Goal: Entertainment & Leisure: Consume media (video, audio)

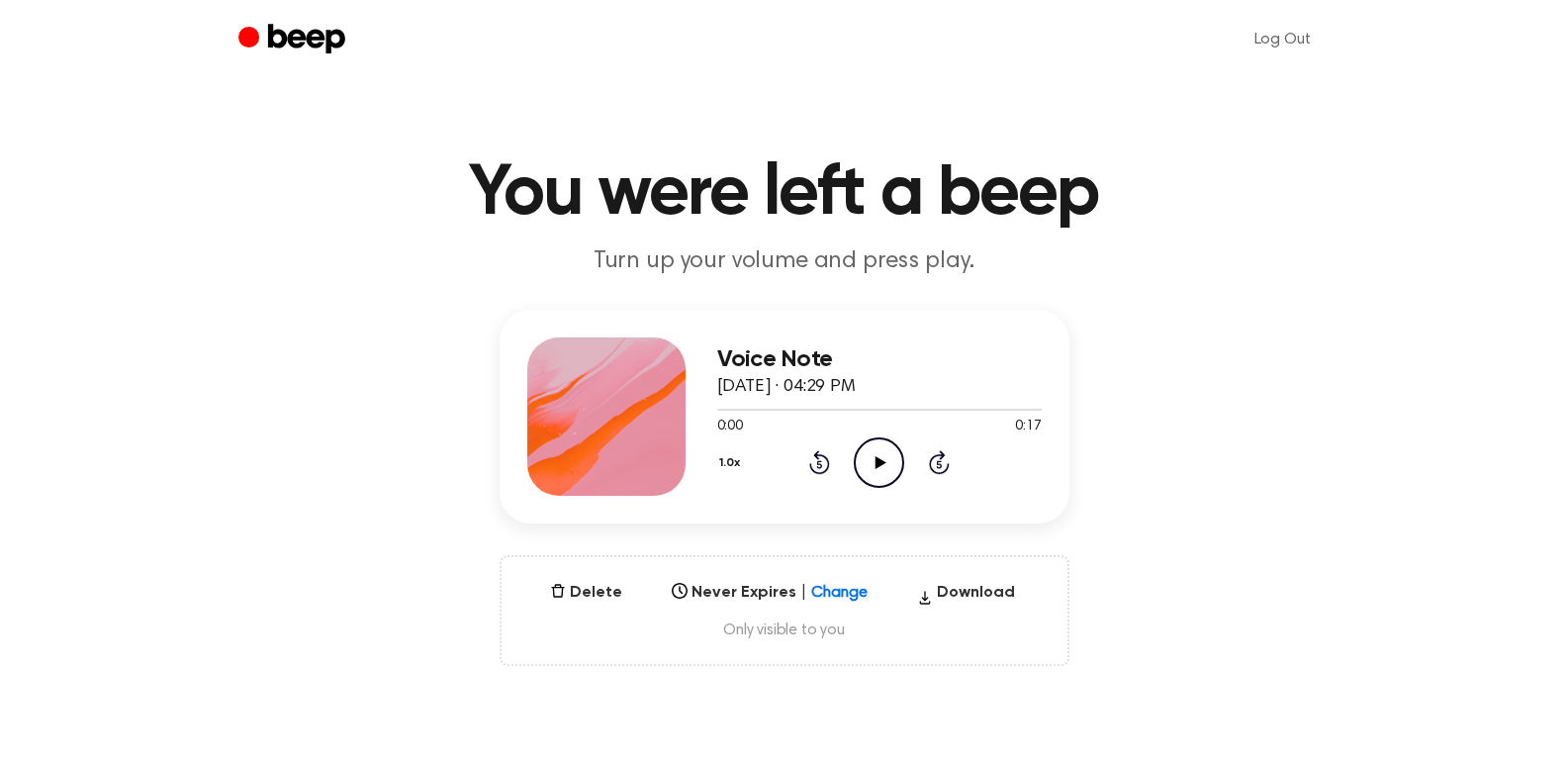
click at [869, 458] on icon "Play Audio" at bounding box center [879, 462] width 51 height 51
click at [867, 457] on icon "Play Audio" at bounding box center [879, 462] width 51 height 51
click at [867, 471] on icon "Play Audio" at bounding box center [879, 462] width 51 height 51
click at [861, 445] on circle at bounding box center [879, 462] width 49 height 49
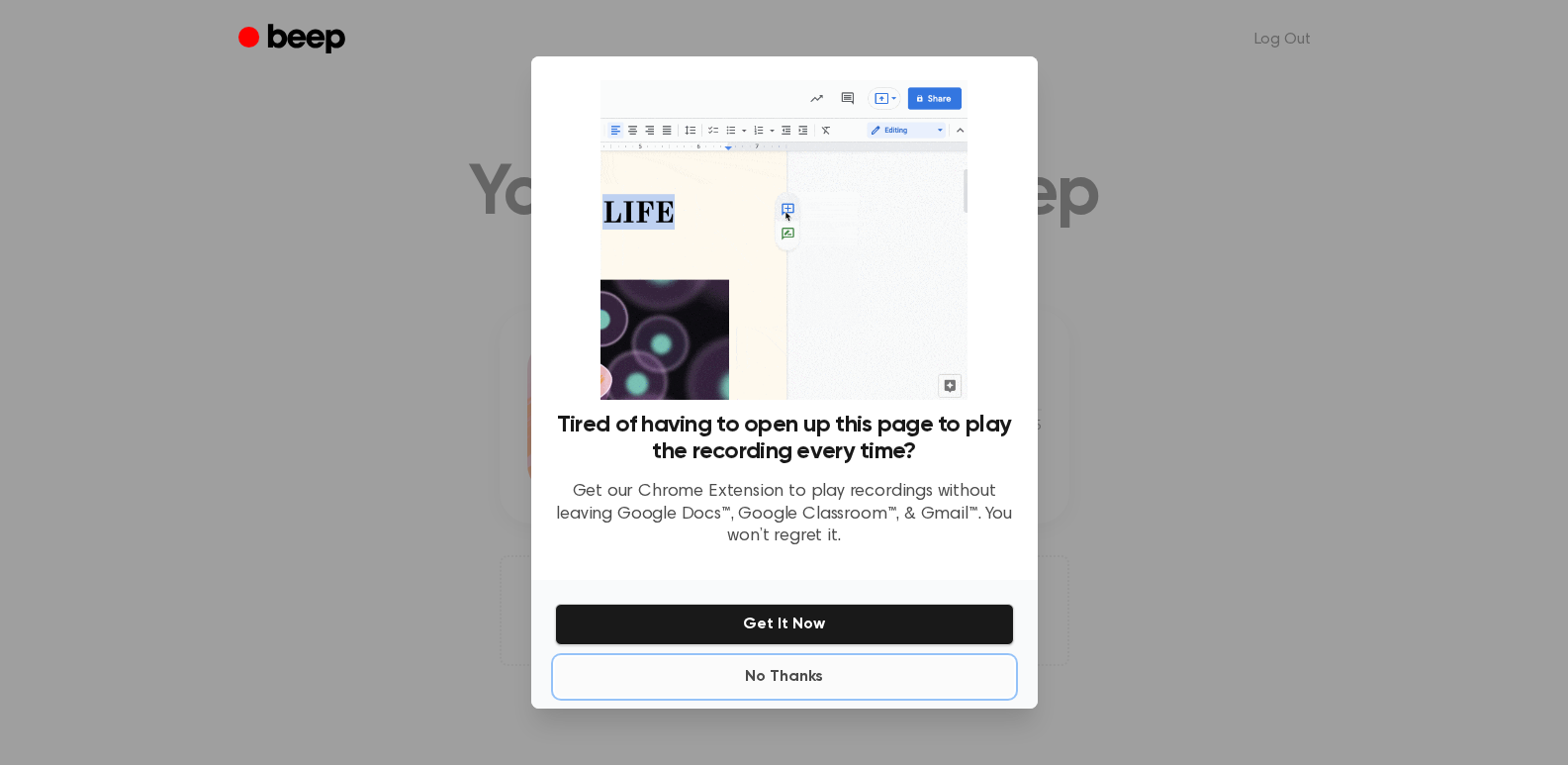
click at [801, 680] on button "No Thanks" at bounding box center [784, 677] width 459 height 40
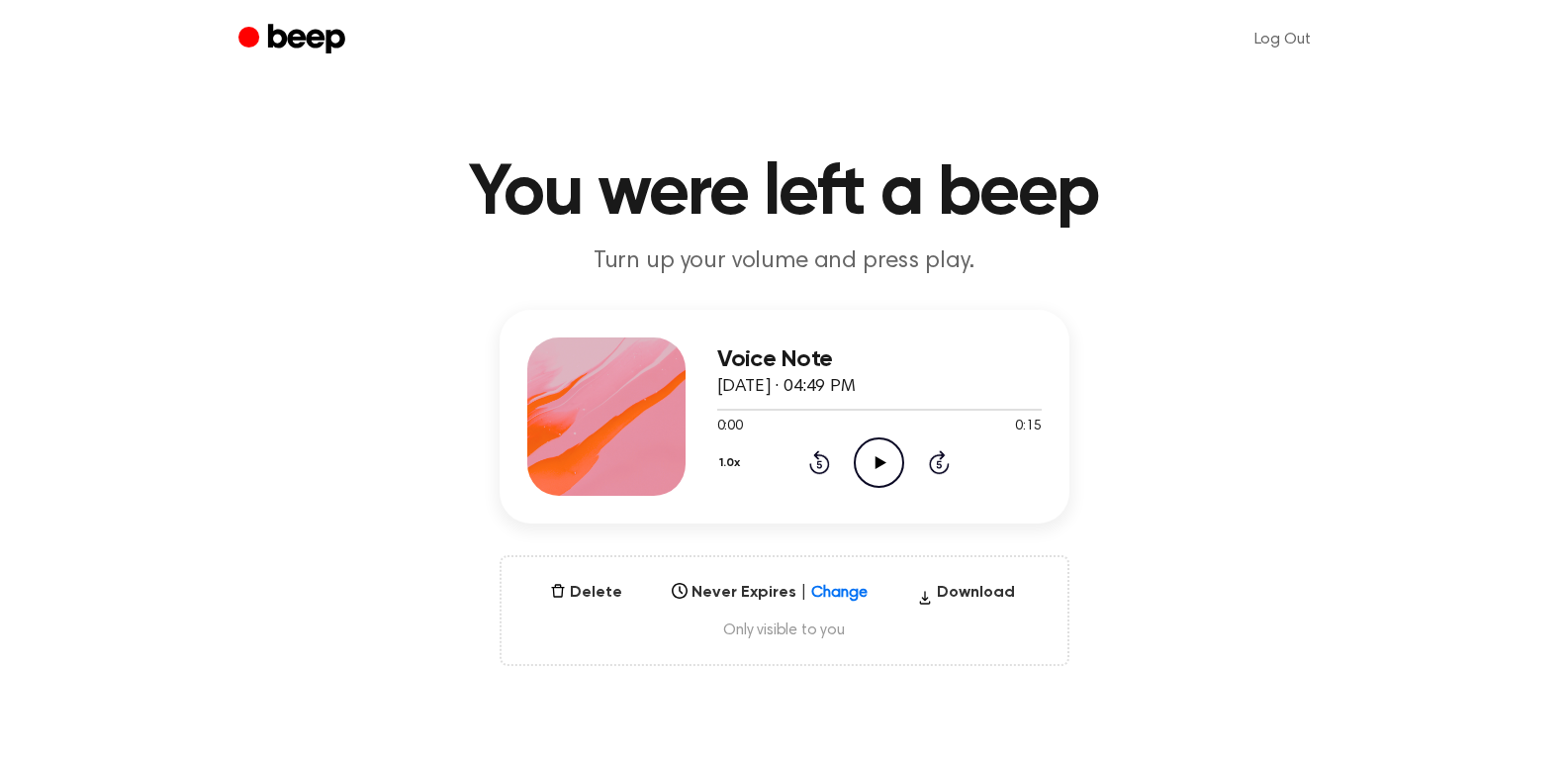
click at [877, 470] on icon "Play Audio" at bounding box center [879, 462] width 51 height 51
click at [867, 466] on icon "Play Audio" at bounding box center [879, 462] width 51 height 51
click at [866, 451] on icon "Play Audio" at bounding box center [879, 462] width 51 height 51
click at [855, 454] on icon "Play Audio" at bounding box center [879, 462] width 51 height 51
click at [872, 453] on icon "Play Audio" at bounding box center [879, 462] width 51 height 51
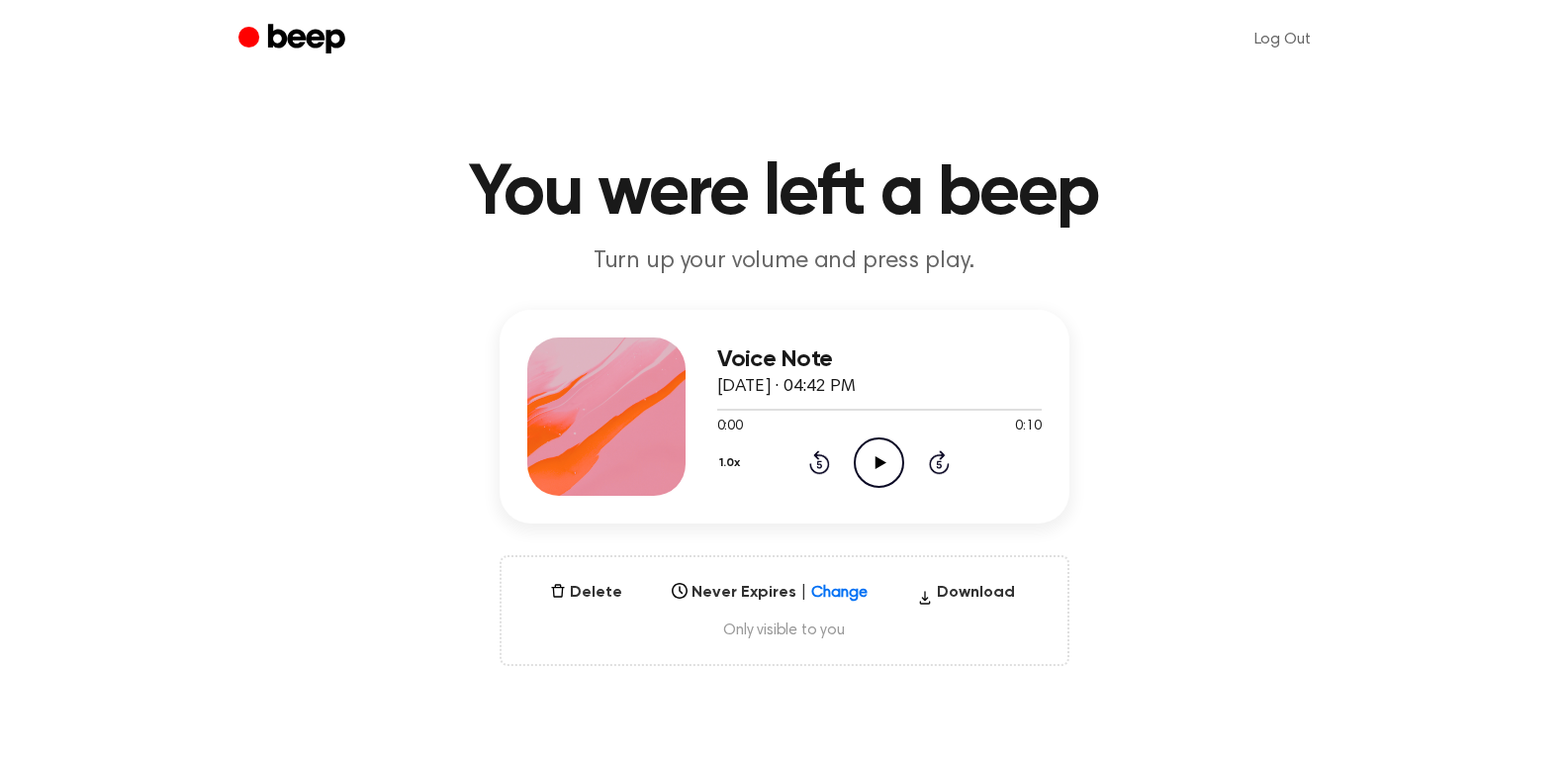
click at [867, 453] on icon "Play Audio" at bounding box center [879, 462] width 51 height 51
click at [880, 456] on icon "Play Audio" at bounding box center [879, 462] width 51 height 51
click at [867, 454] on icon "Play Audio" at bounding box center [879, 462] width 51 height 51
click at [885, 458] on icon "Play Audio" at bounding box center [879, 462] width 51 height 51
click at [879, 439] on icon "Play Audio" at bounding box center [879, 462] width 51 height 51
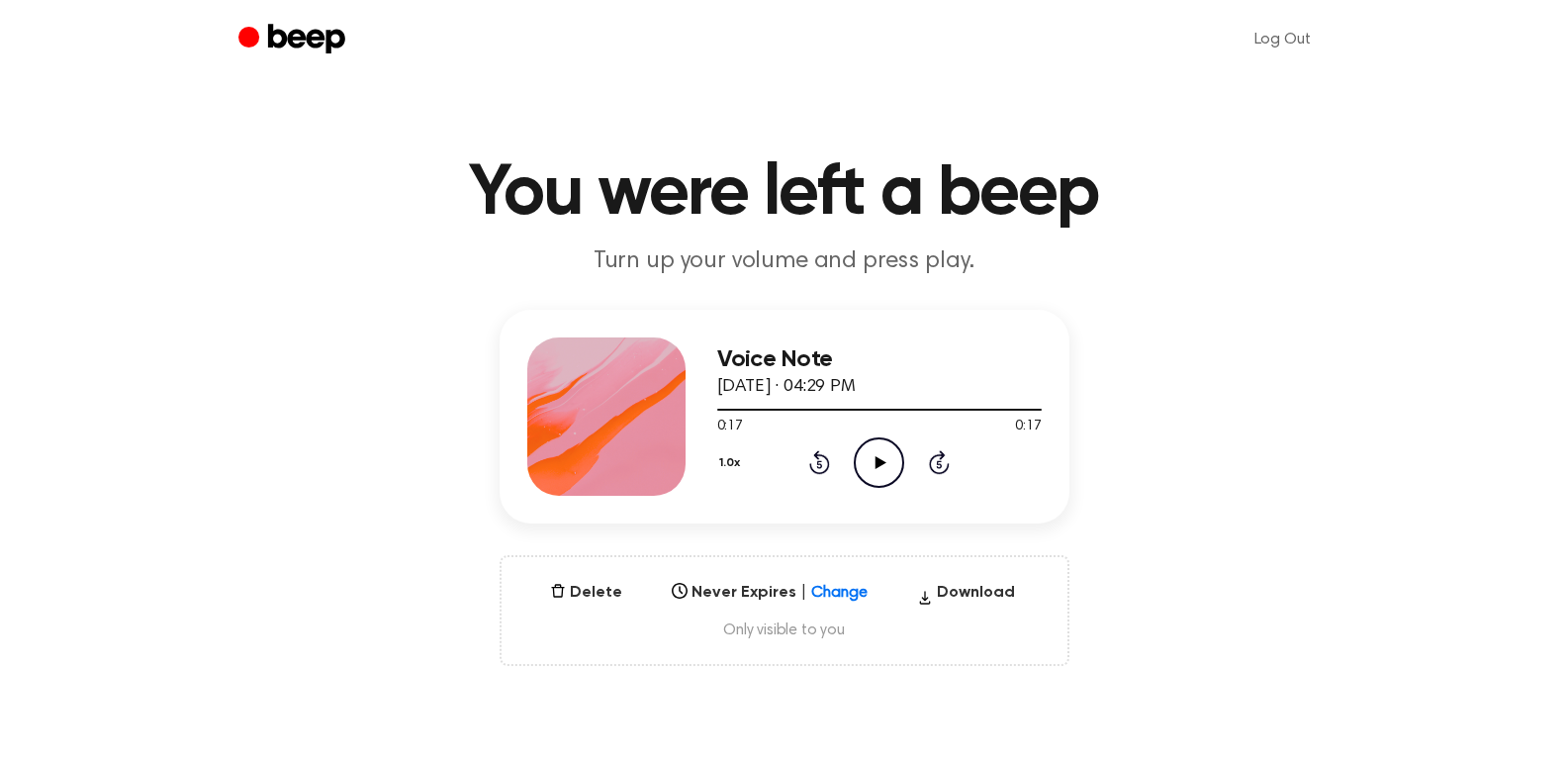
click at [873, 463] on icon "Play Audio" at bounding box center [879, 462] width 51 height 51
click at [855, 455] on circle at bounding box center [879, 462] width 49 height 49
click at [879, 437] on icon "Play Audio" at bounding box center [879, 462] width 51 height 51
click at [869, 452] on icon "Play Audio" at bounding box center [879, 462] width 51 height 51
click at [877, 461] on icon at bounding box center [880, 462] width 11 height 13
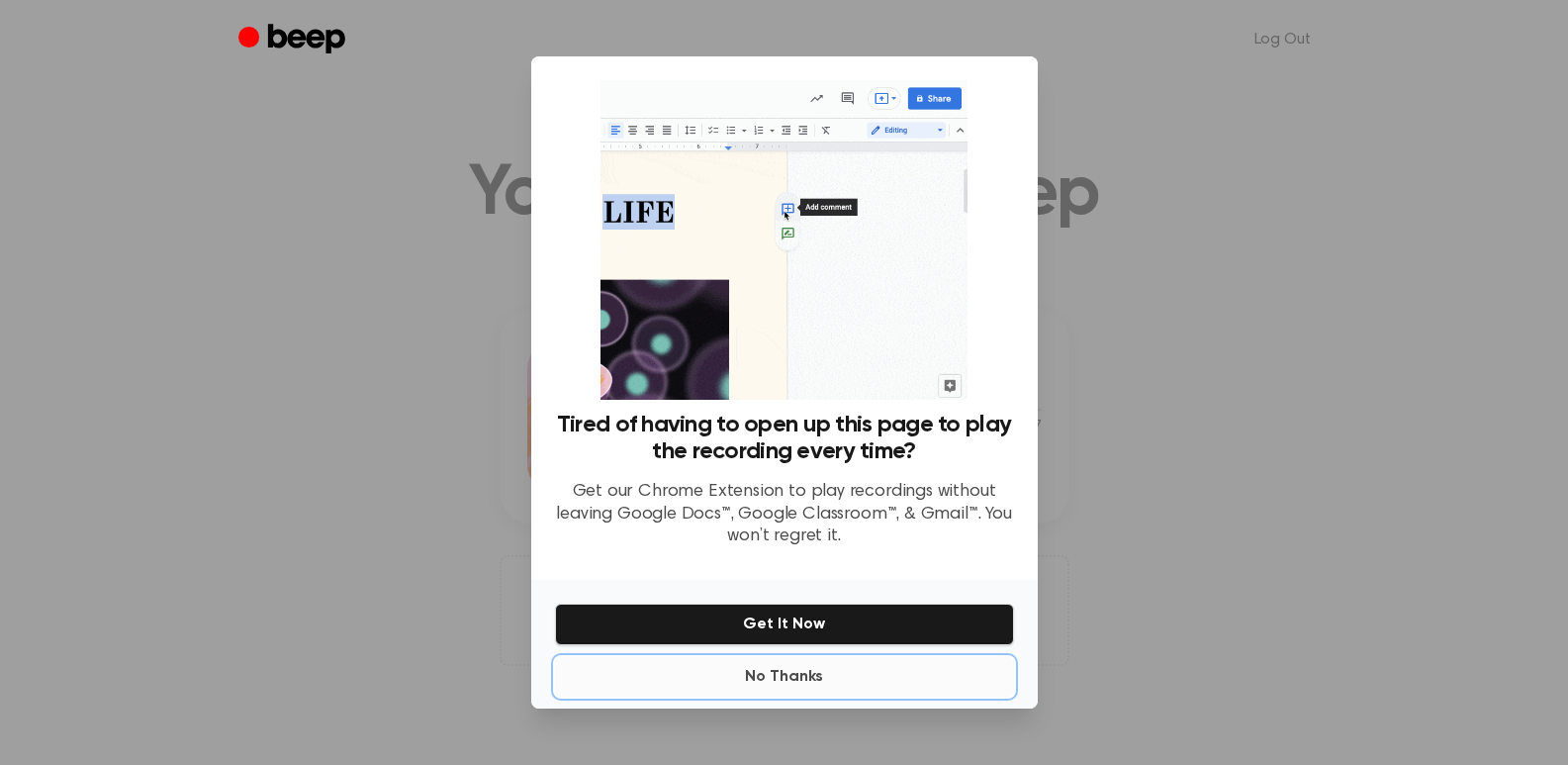
click at [803, 672] on button "No Thanks" at bounding box center [784, 677] width 459 height 40
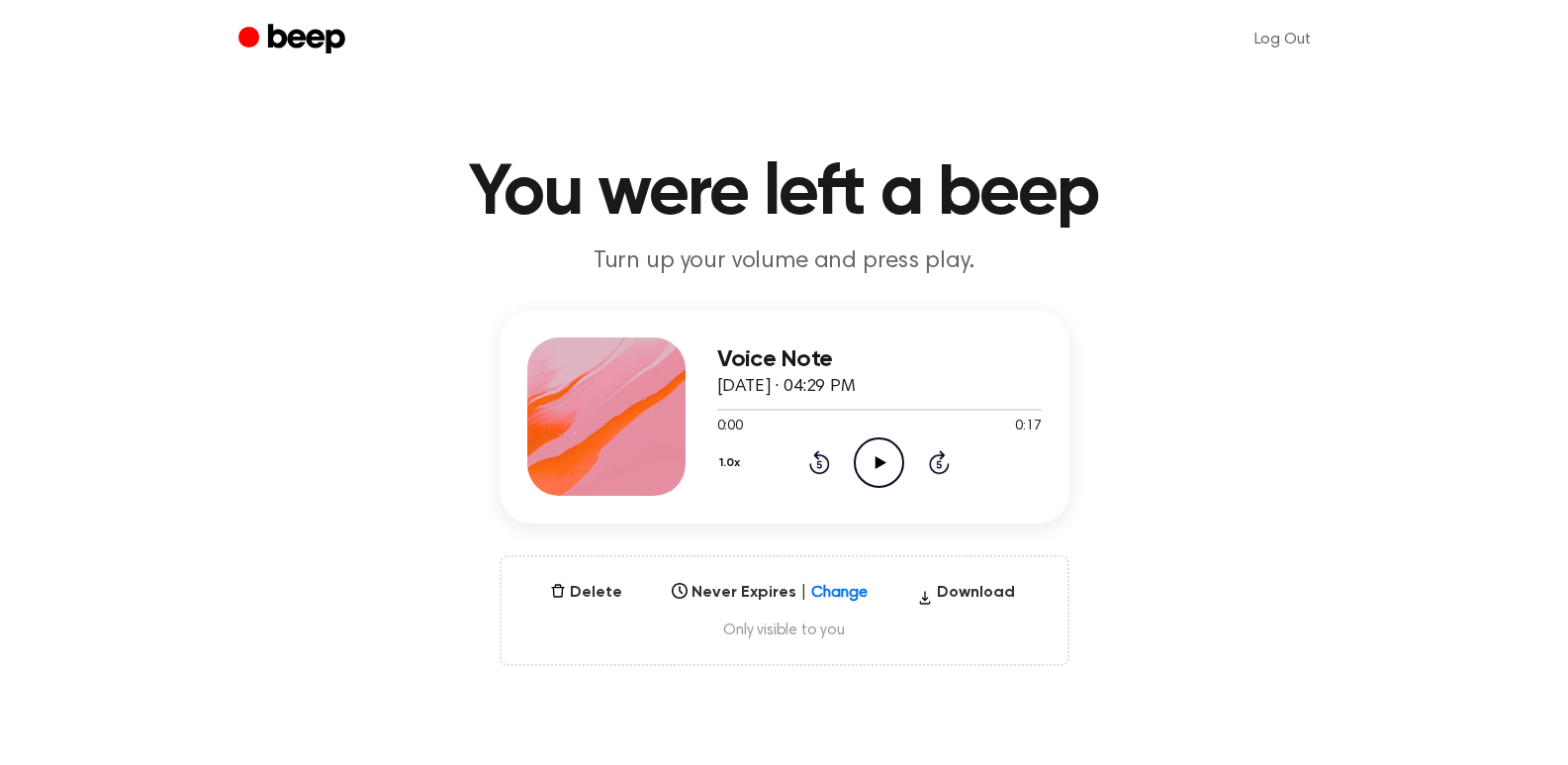
click at [874, 458] on icon "Play Audio" at bounding box center [879, 462] width 51 height 51
click at [887, 461] on icon "Play Audio" at bounding box center [879, 462] width 51 height 51
click at [875, 465] on icon "Play Audio" at bounding box center [879, 462] width 51 height 51
click at [874, 465] on icon "Play Audio" at bounding box center [879, 462] width 51 height 51
click at [878, 459] on icon at bounding box center [880, 462] width 11 height 13
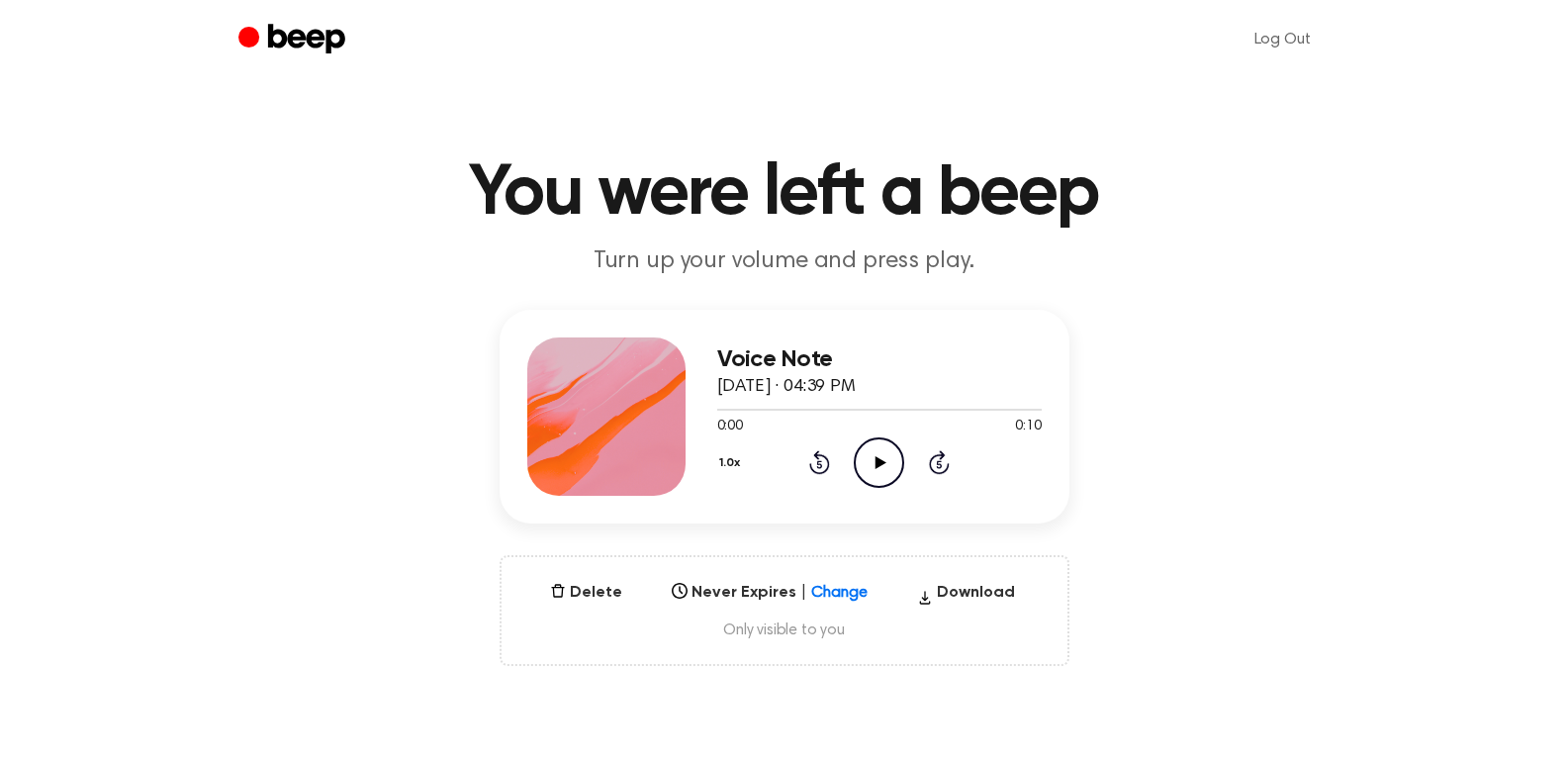
click at [882, 453] on icon "Play Audio" at bounding box center [879, 462] width 51 height 51
click at [872, 454] on icon "Play Audio" at bounding box center [879, 462] width 51 height 51
click at [871, 462] on icon "Play Audio" at bounding box center [879, 462] width 51 height 51
click at [882, 463] on icon at bounding box center [880, 462] width 11 height 13
click at [884, 452] on icon "Play Audio" at bounding box center [879, 462] width 51 height 51
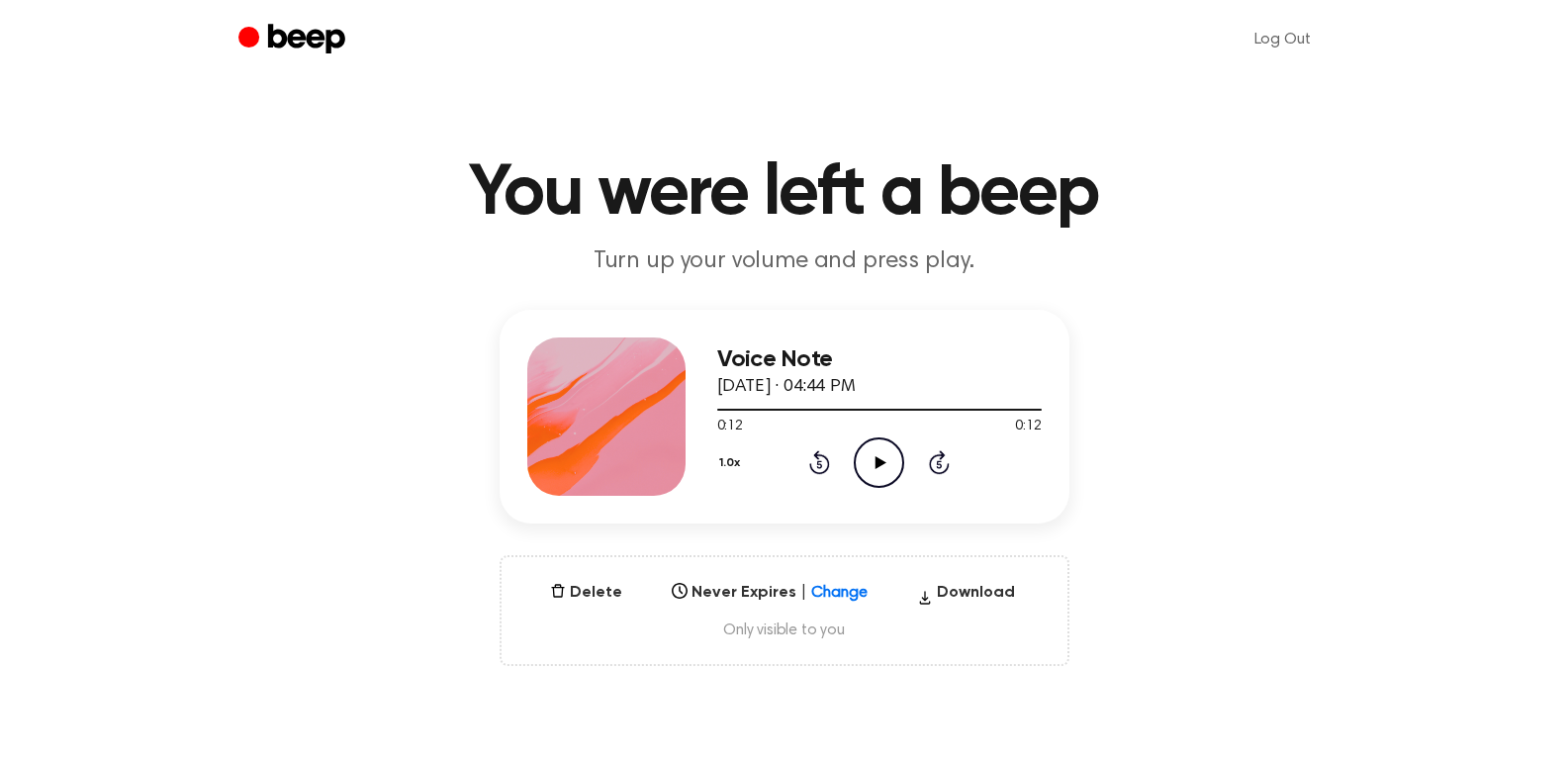
click at [881, 461] on icon at bounding box center [880, 462] width 11 height 13
click at [871, 463] on icon "Play Audio" at bounding box center [879, 462] width 51 height 51
click at [871, 457] on icon "Play Audio" at bounding box center [879, 462] width 51 height 51
click at [891, 456] on icon "Play Audio" at bounding box center [879, 462] width 51 height 51
click at [883, 462] on icon at bounding box center [880, 462] width 11 height 13
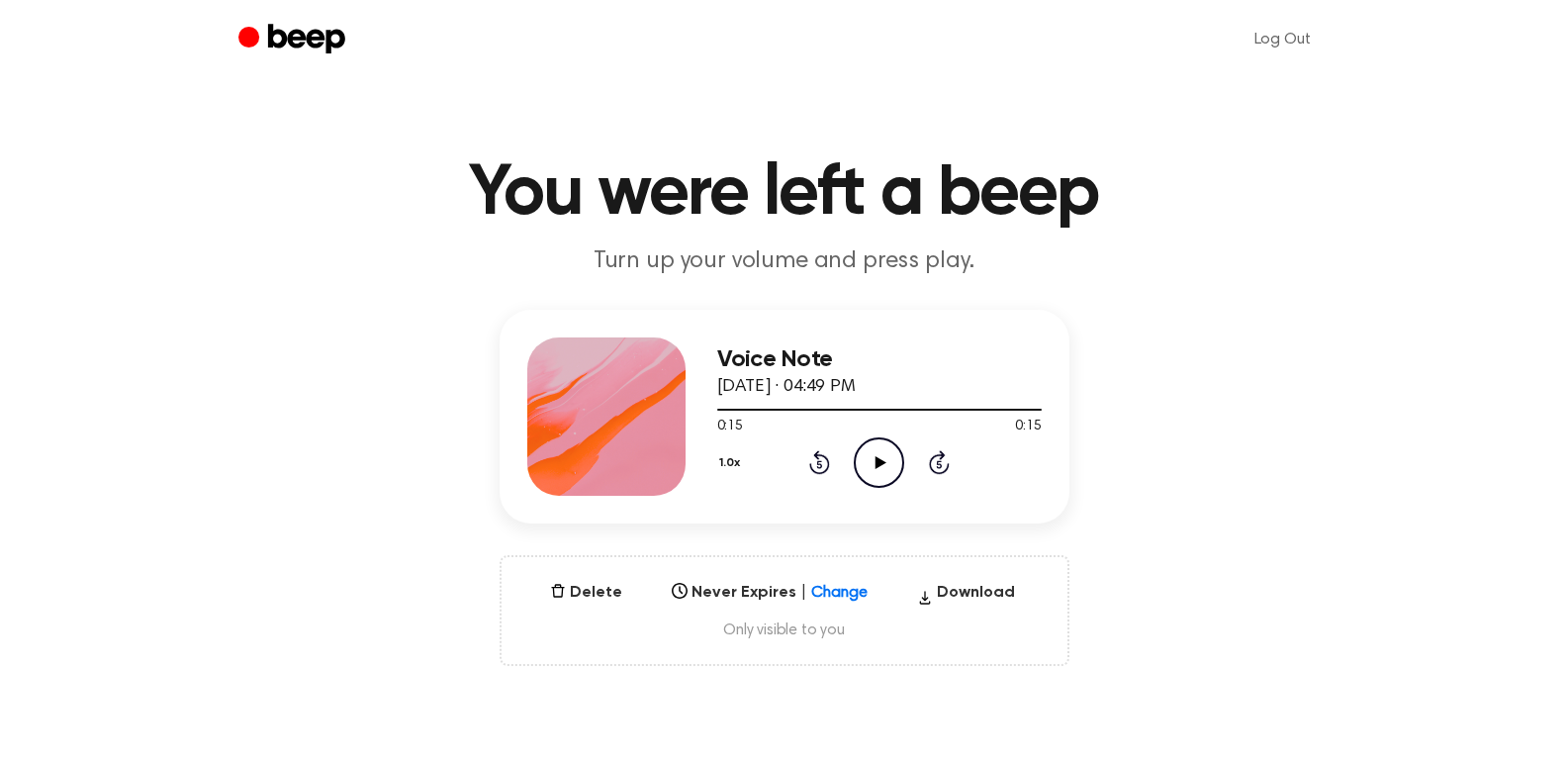
click at [873, 467] on icon "Play Audio" at bounding box center [879, 462] width 51 height 51
click at [882, 462] on icon at bounding box center [880, 462] width 11 height 13
click at [876, 462] on icon at bounding box center [880, 462] width 11 height 13
